Goal: Task Accomplishment & Management: Manage account settings

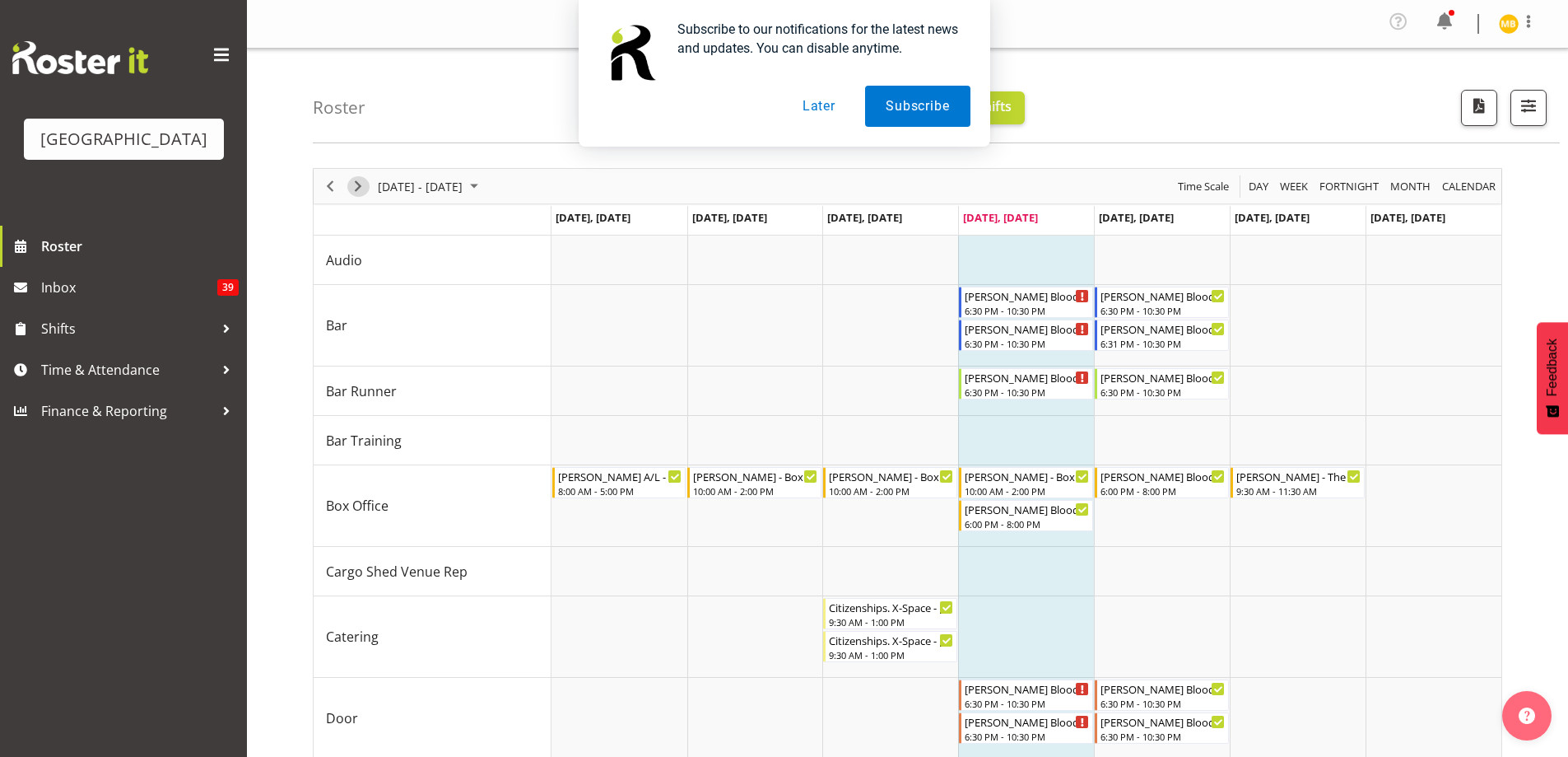
click at [351, 179] on span "Next" at bounding box center [358, 186] width 20 height 20
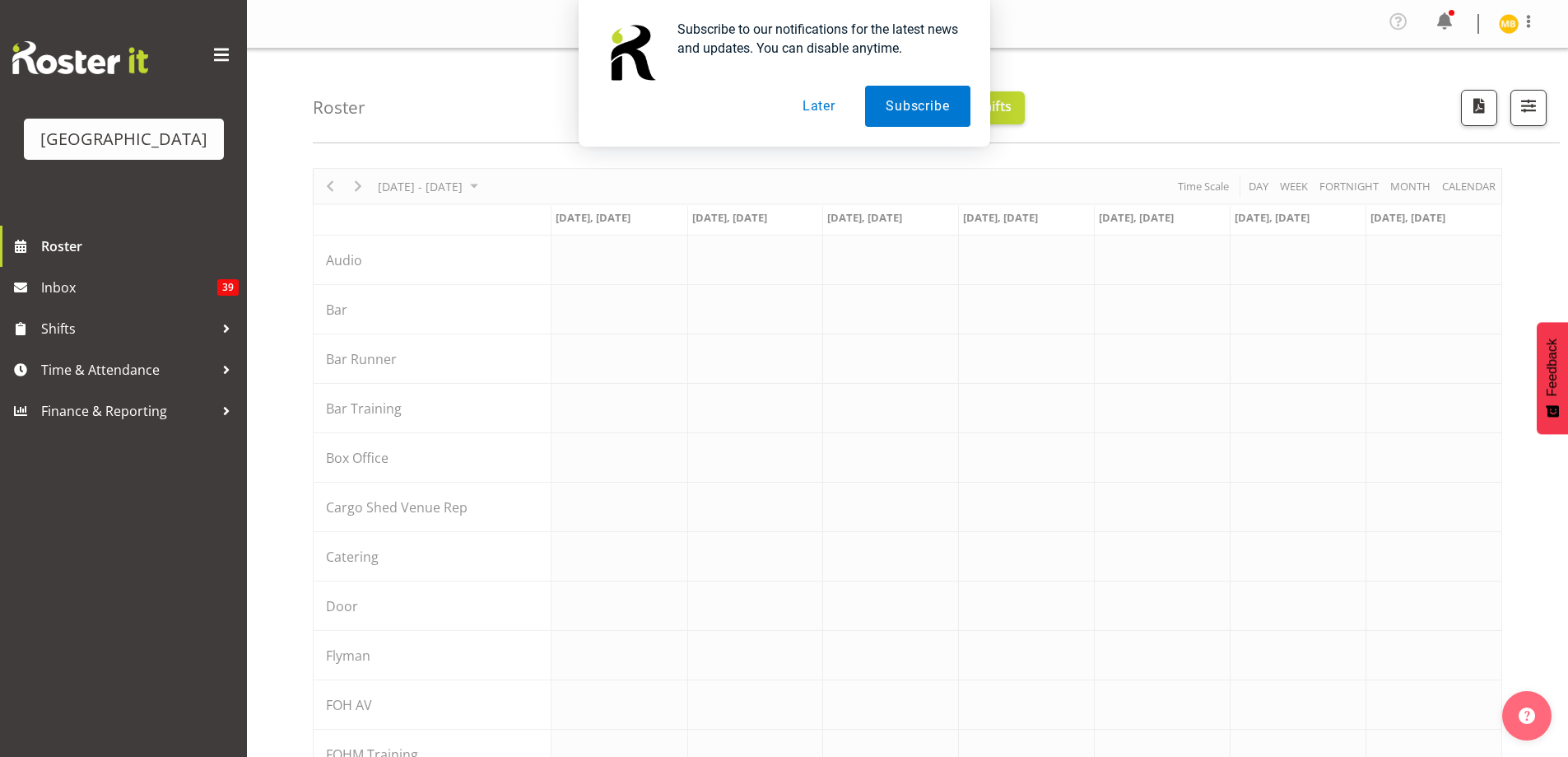
click at [815, 106] on button "Later" at bounding box center [819, 106] width 74 height 41
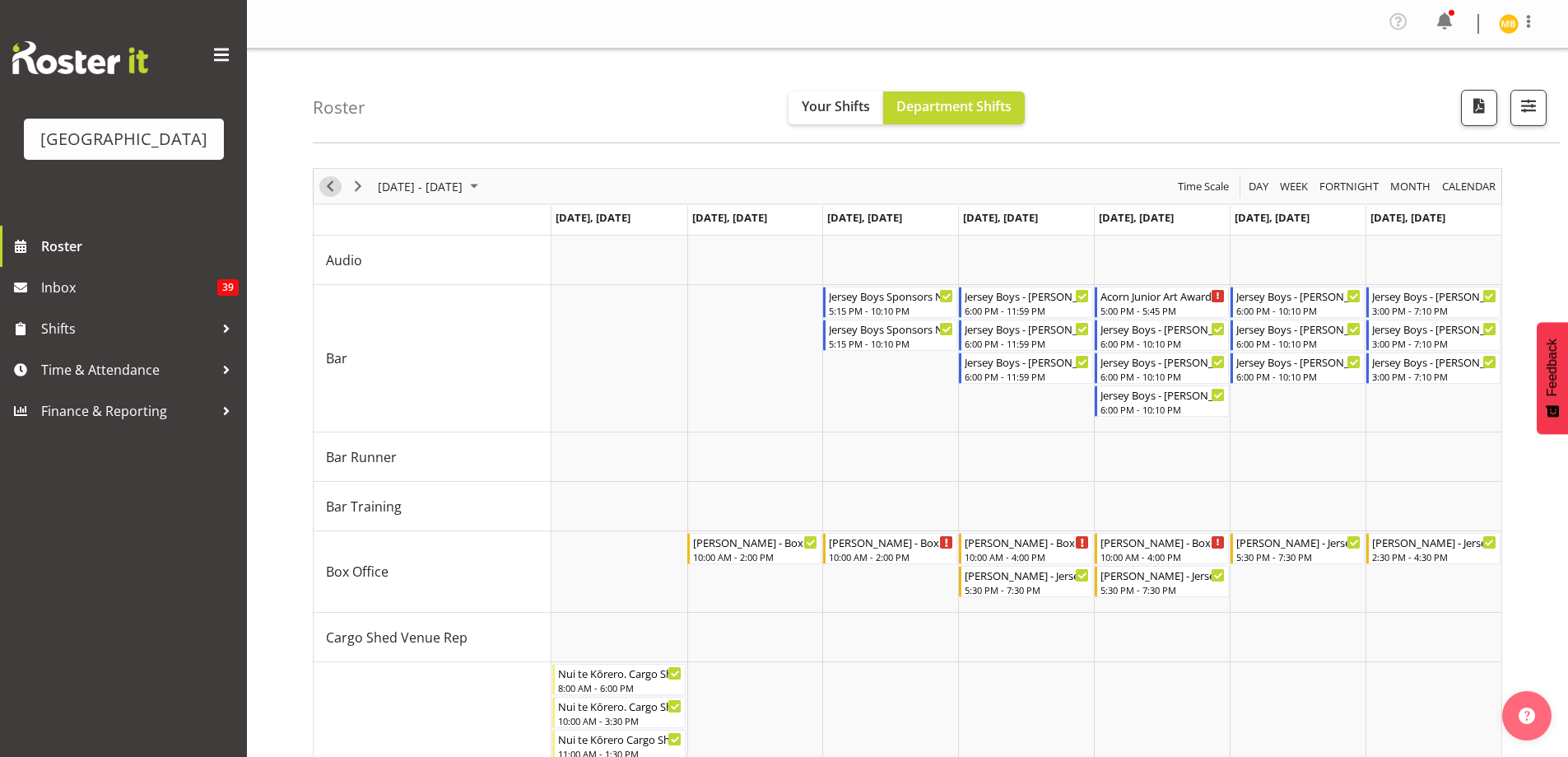
click at [328, 186] on span "Previous" at bounding box center [329, 186] width 20 height 20
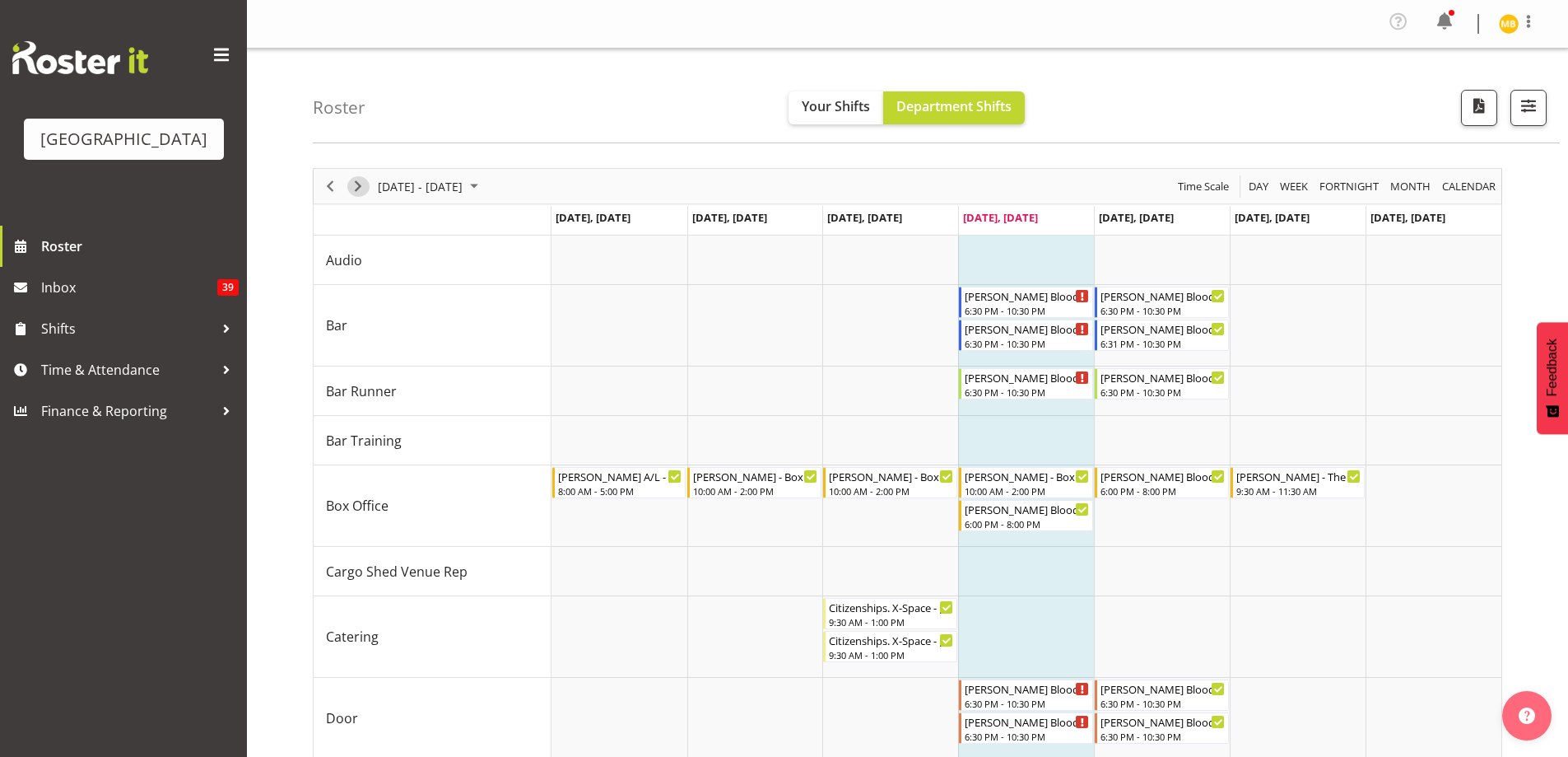
click at [359, 181] on span "Next" at bounding box center [358, 186] width 20 height 20
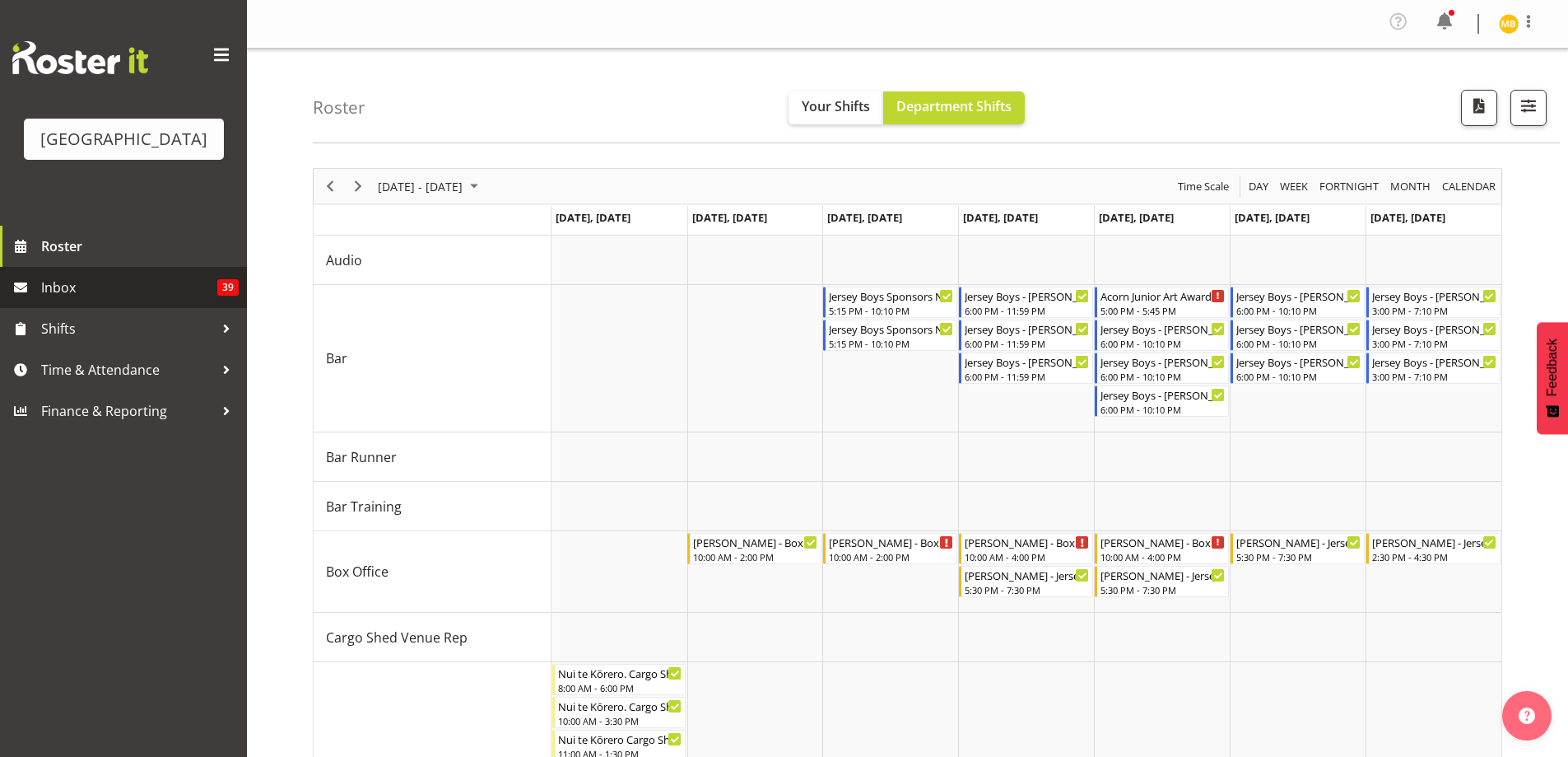
click at [128, 299] on span "Inbox" at bounding box center [128, 287] width 176 height 25
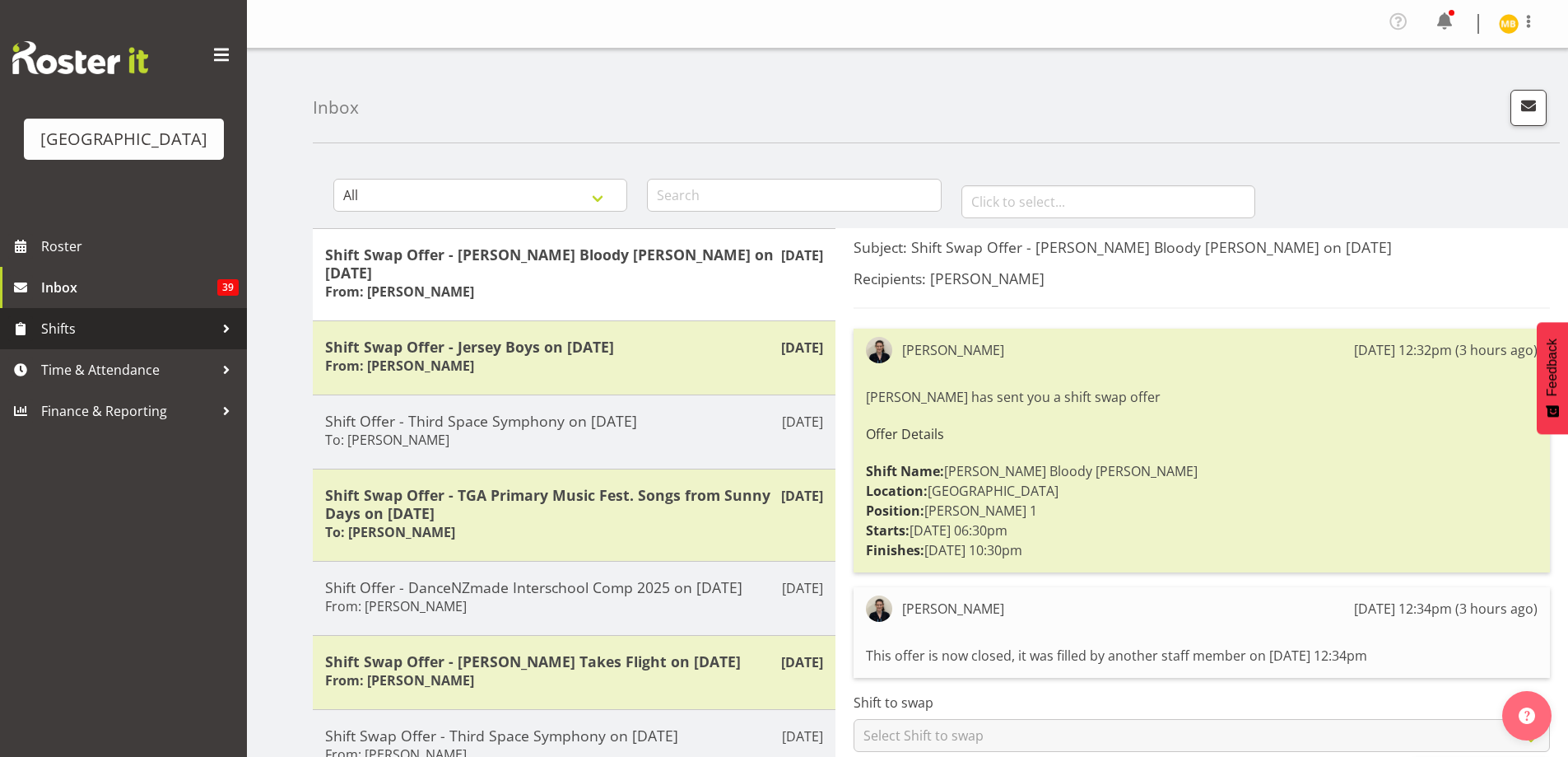
click at [87, 341] on span "Shifts" at bounding box center [127, 328] width 173 height 25
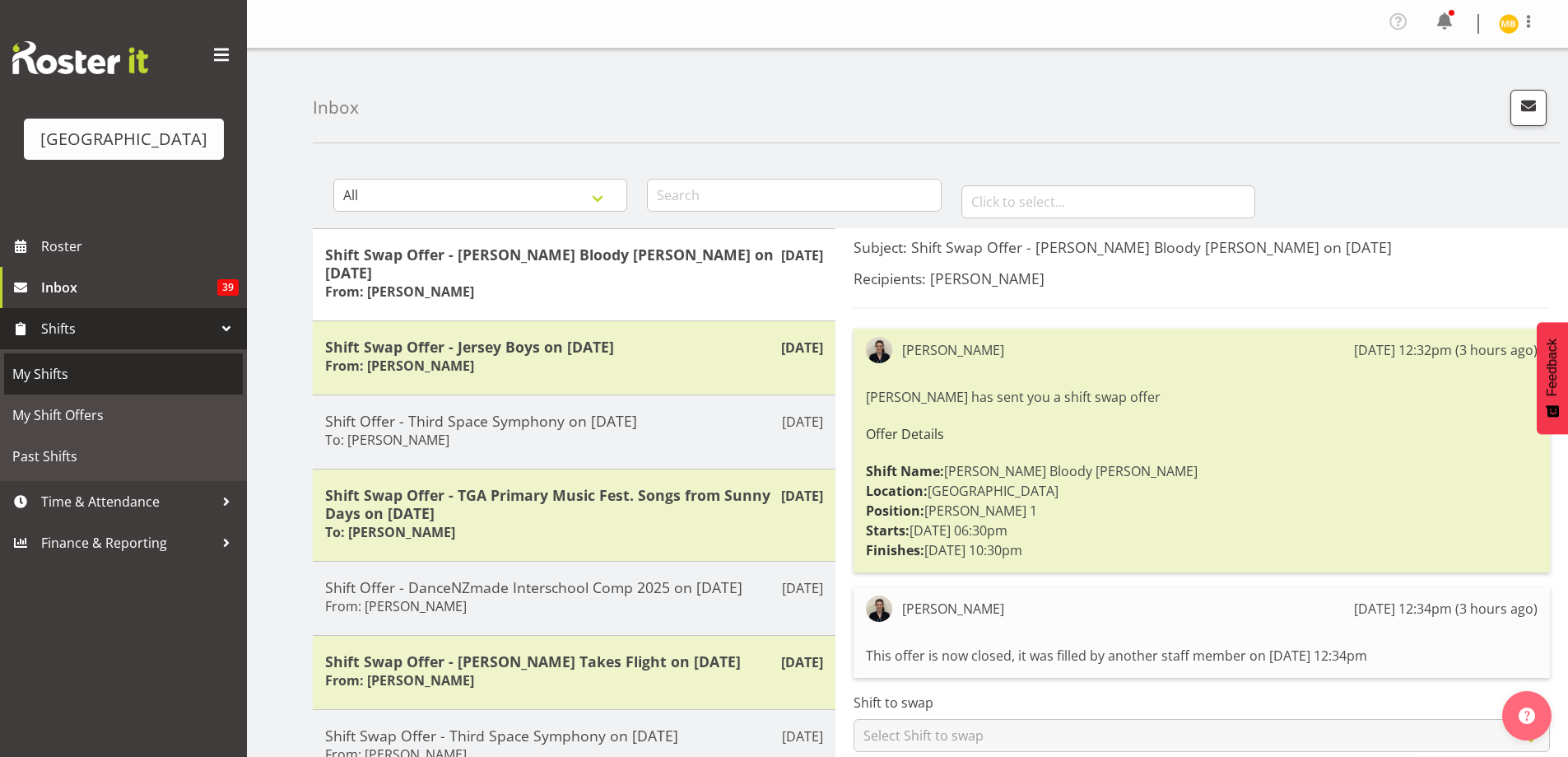
click at [57, 386] on span "My Shifts" at bounding box center [123, 374] width 222 height 25
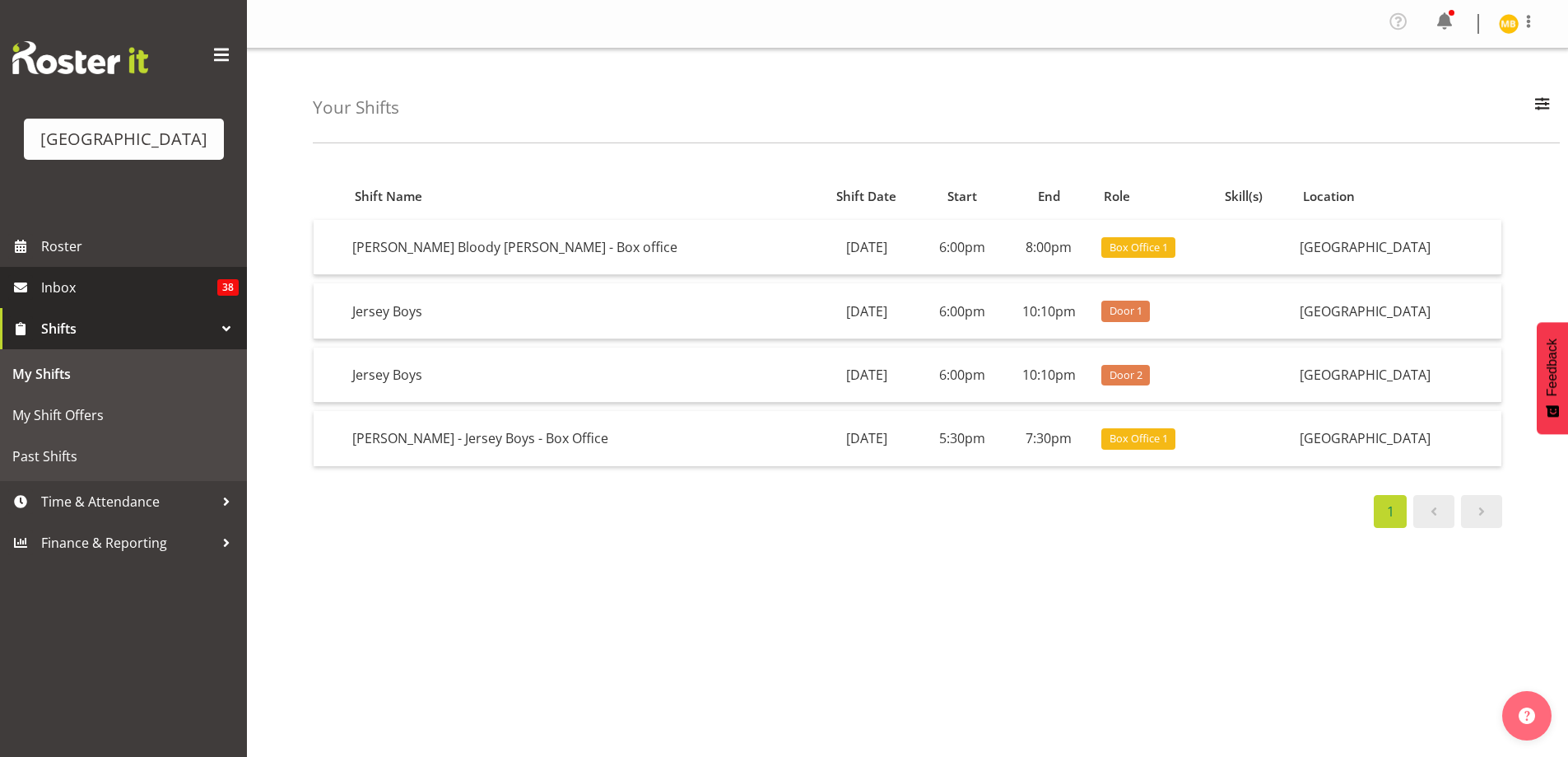
click at [65, 299] on span "Inbox" at bounding box center [128, 287] width 176 height 25
